Goal: Task Accomplishment & Management: Use online tool/utility

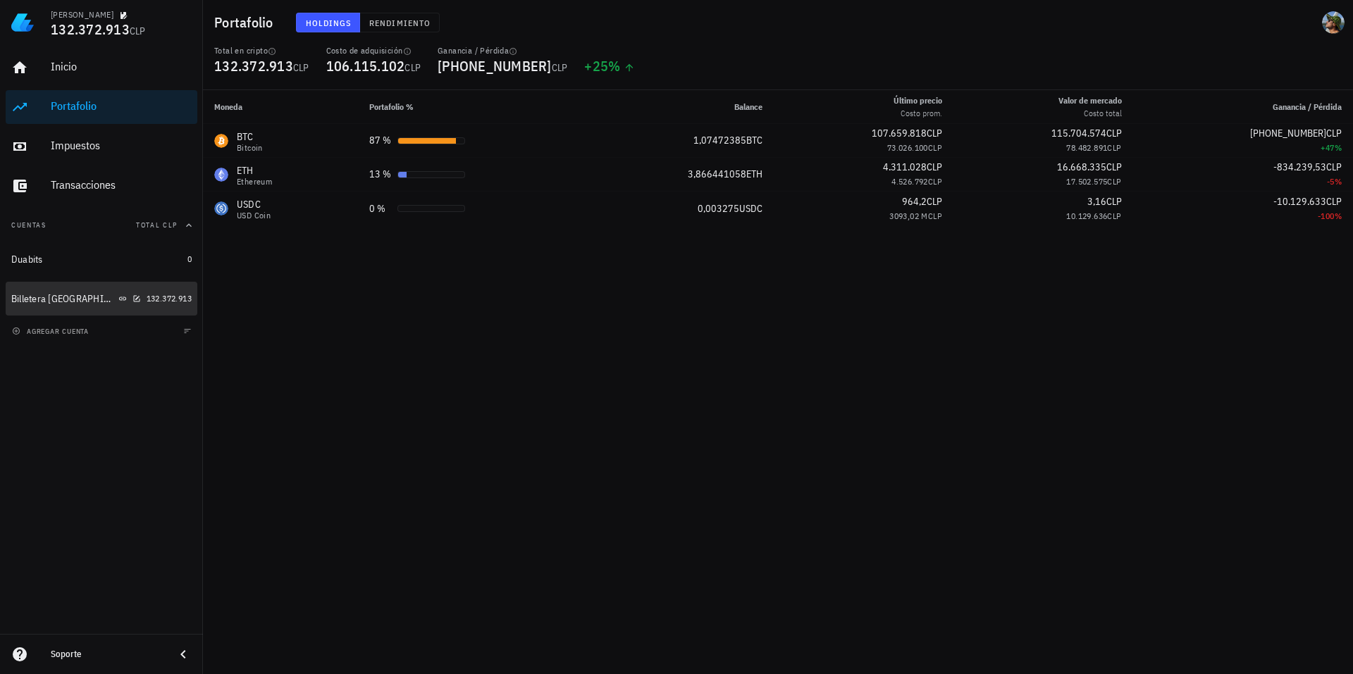
click at [72, 301] on div "Billetera [GEOGRAPHIC_DATA]" at bounding box center [76, 298] width 130 height 13
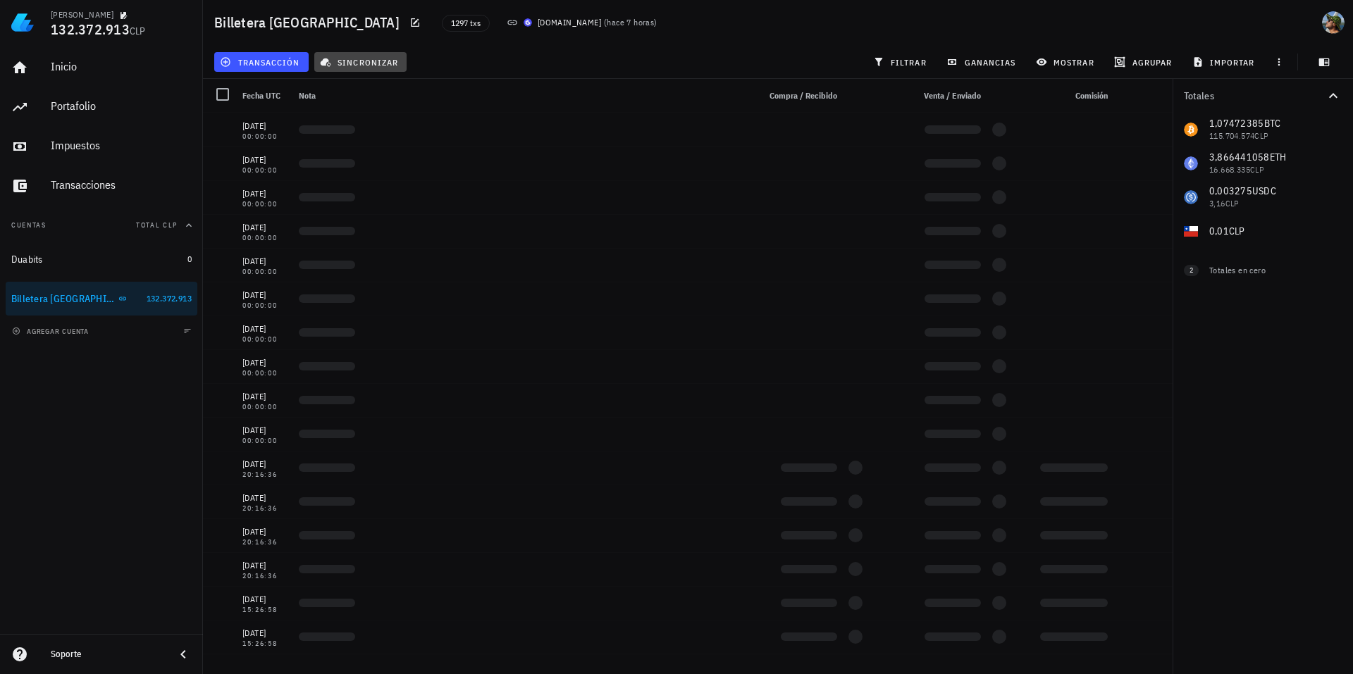
click at [344, 59] on span "sincronizar" at bounding box center [360, 61] width 75 height 11
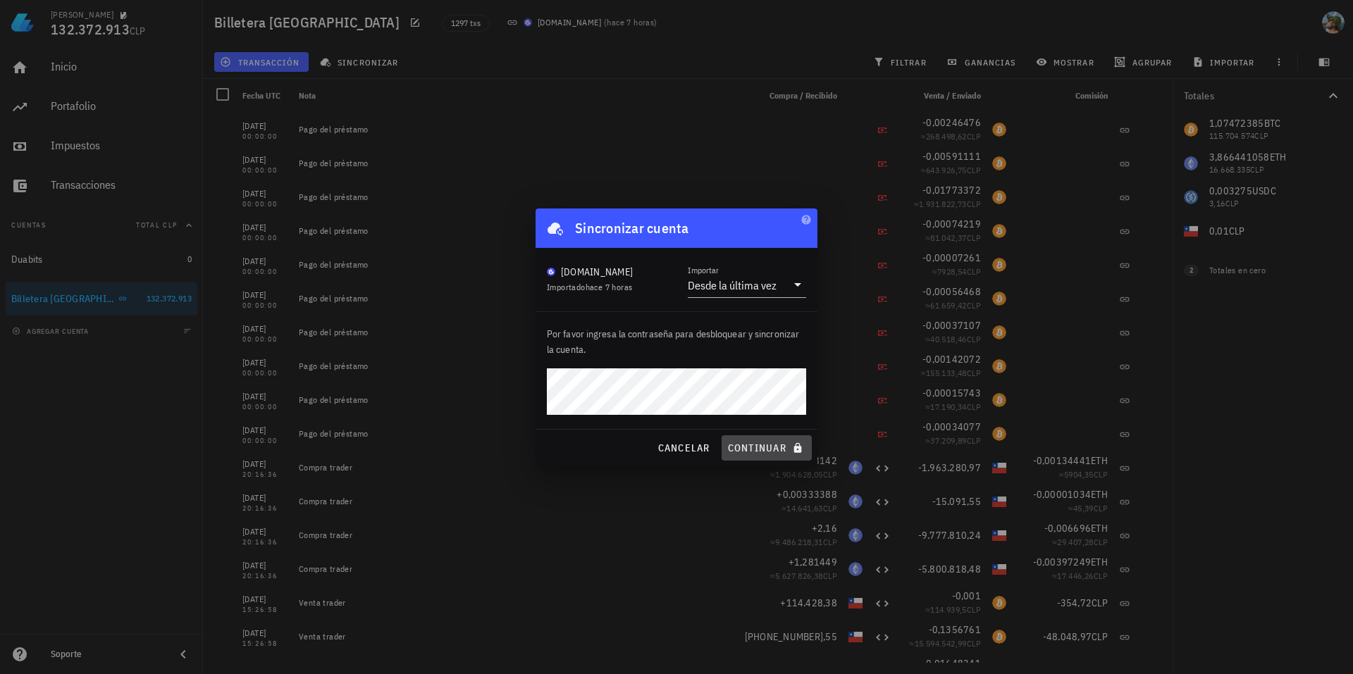
click at [763, 449] on span "continuar" at bounding box center [766, 448] width 79 height 13
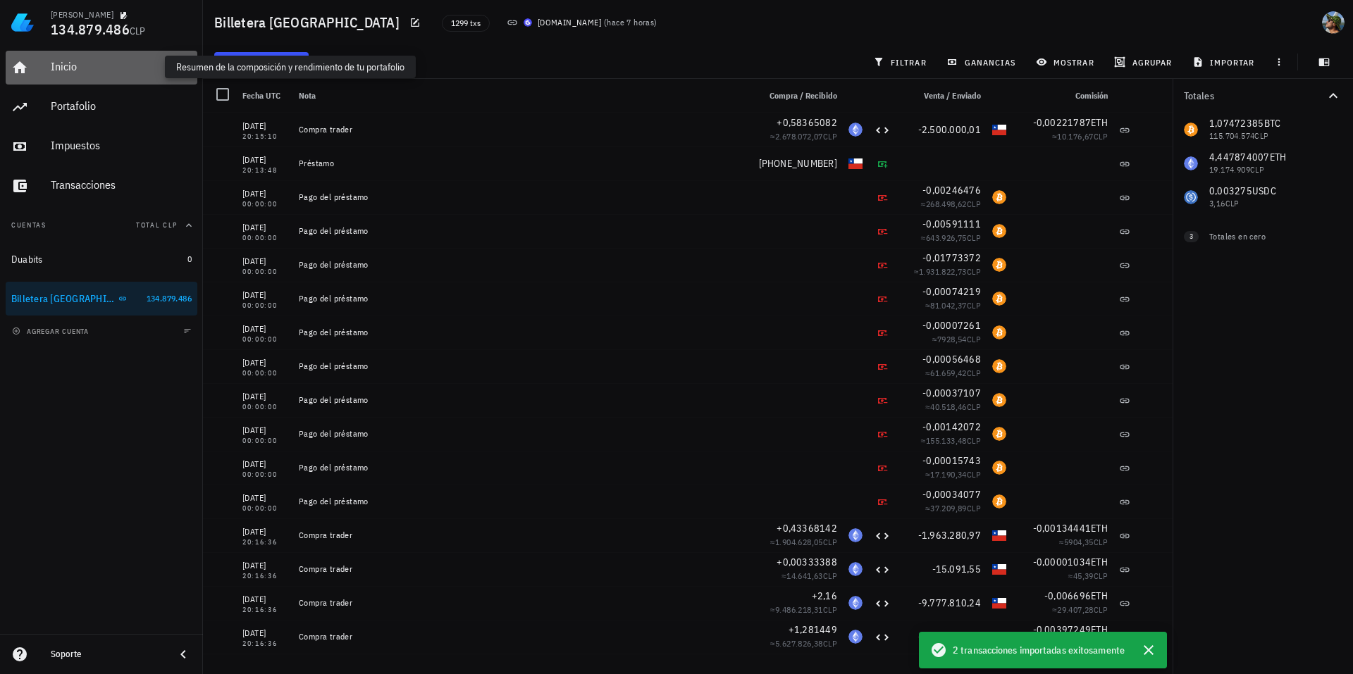
click at [70, 64] on div "Inicio" at bounding box center [121, 66] width 141 height 13
